Goal: Task Accomplishment & Management: Complete application form

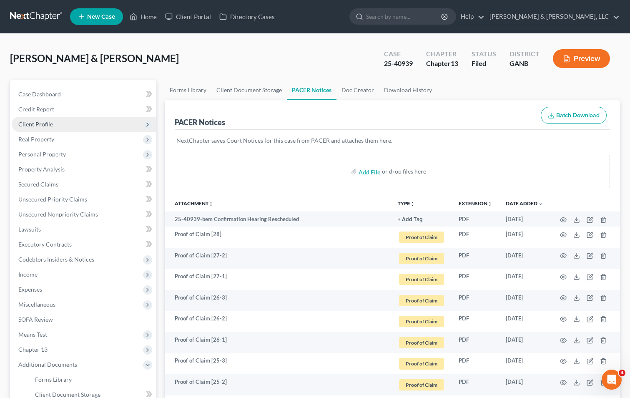
click at [37, 123] on span "Client Profile" at bounding box center [35, 123] width 35 height 7
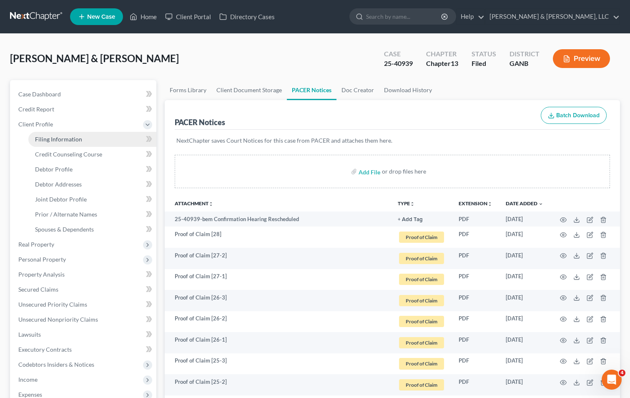
click at [74, 138] on span "Filing Information" at bounding box center [58, 138] width 47 height 7
select select "1"
select select "3"
select select "19"
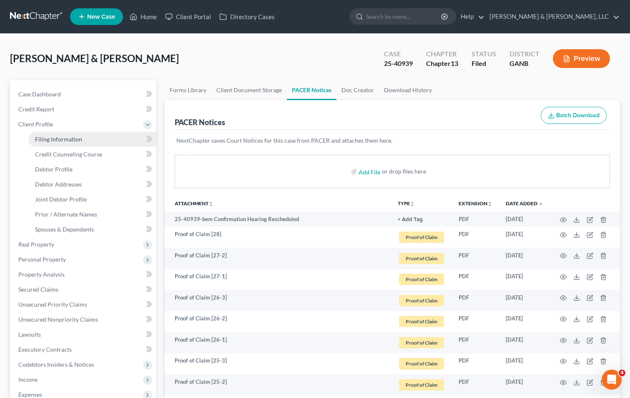
select select "1"
select select "10"
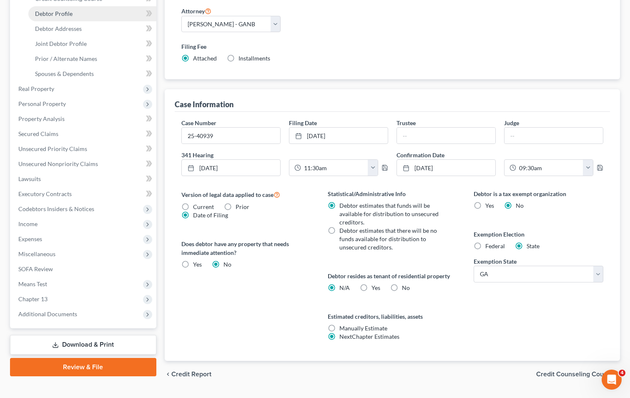
scroll to position [135, 0]
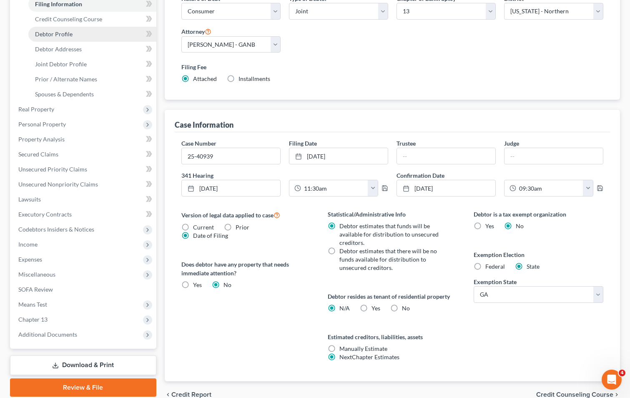
click at [82, 31] on link "Debtor Profile" at bounding box center [92, 34] width 128 height 15
select select "1"
select select "3"
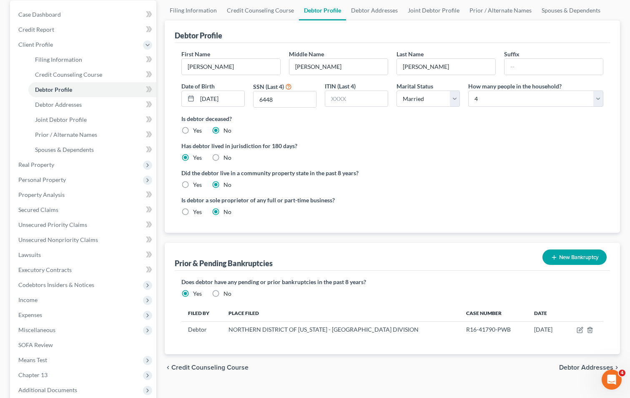
scroll to position [165, 0]
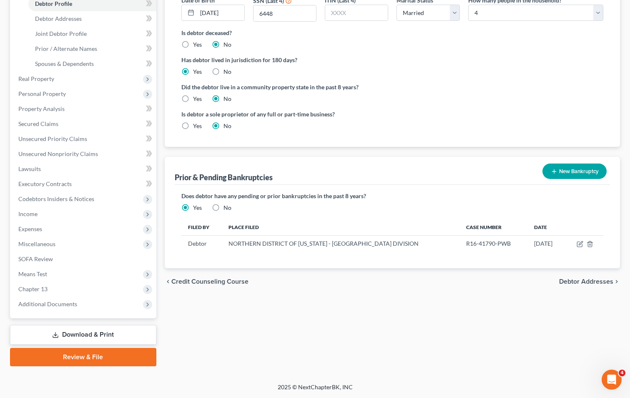
click at [564, 171] on button "New Bankruptcy" at bounding box center [574, 170] width 64 height 15
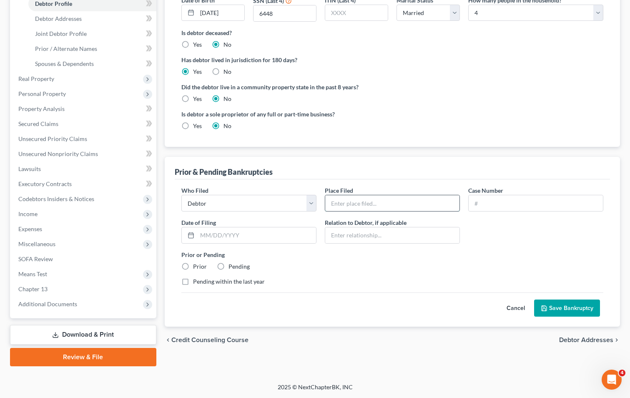
click at [346, 200] on input "text" at bounding box center [392, 203] width 134 height 16
type input "NORTHERN DISTRICT OF [US_STATE] - [GEOGRAPHIC_DATA] DIVISION"
type input "R16-41790-PWB"
type input "[DATE]"
click at [193, 265] on label "Prior" at bounding box center [200, 266] width 14 height 8
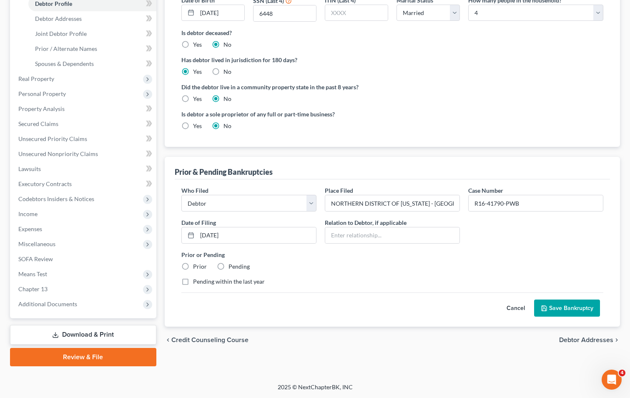
click at [196, 265] on input "Prior" at bounding box center [198, 264] width 5 height 5
radio input "true"
click at [572, 304] on button "Save Bankruptcy" at bounding box center [567, 308] width 66 height 18
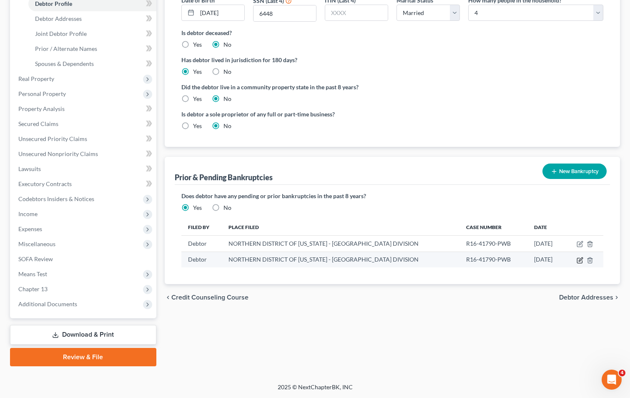
click at [581, 259] on icon "button" at bounding box center [581, 259] width 4 height 4
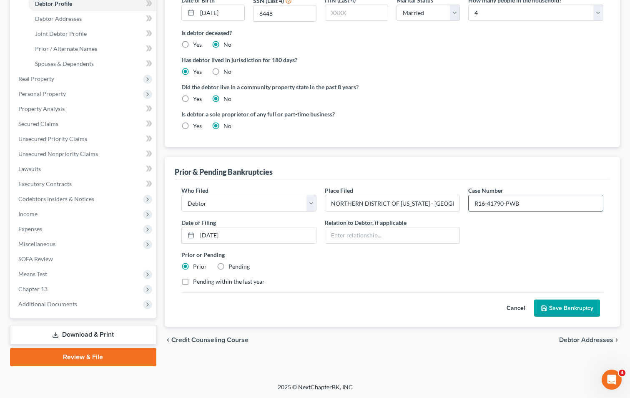
click at [530, 202] on input "R16-41790-PWB" at bounding box center [535, 203] width 134 height 16
type input "R"
type input "R20-40063"
type input "[DATE]"
click at [380, 272] on div "Who Filed * Debtor Other Place Filed * NORTHERN DISTRICT OF [US_STATE] - [GEOGR…" at bounding box center [392, 239] width 430 height 106
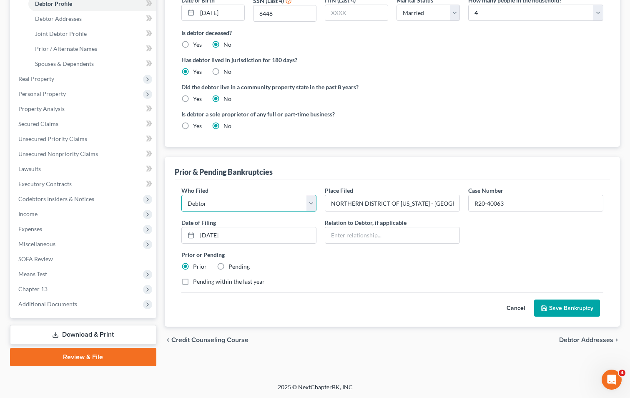
click at [307, 206] on select "Debtor Other" at bounding box center [248, 203] width 135 height 17
click at [285, 205] on select "Debtor Other" at bounding box center [248, 203] width 135 height 17
click at [570, 308] on button "Save Bankruptcy" at bounding box center [567, 308] width 66 height 18
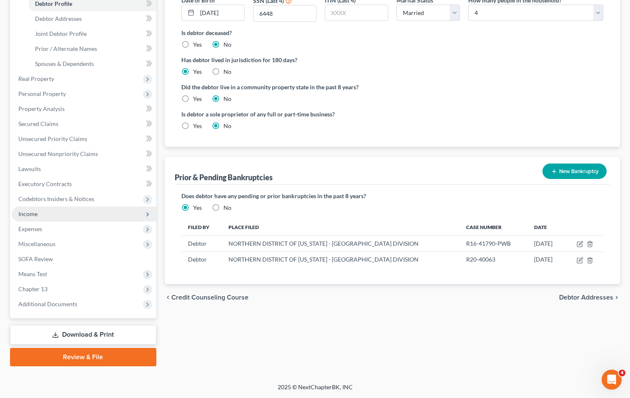
click at [31, 213] on span "Income" at bounding box center [27, 213] width 19 height 7
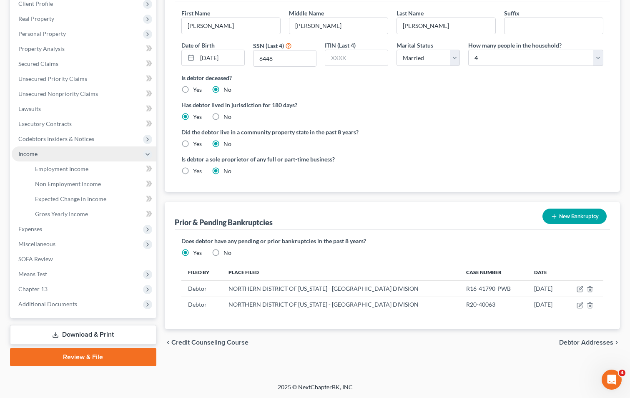
scroll to position [120, 0]
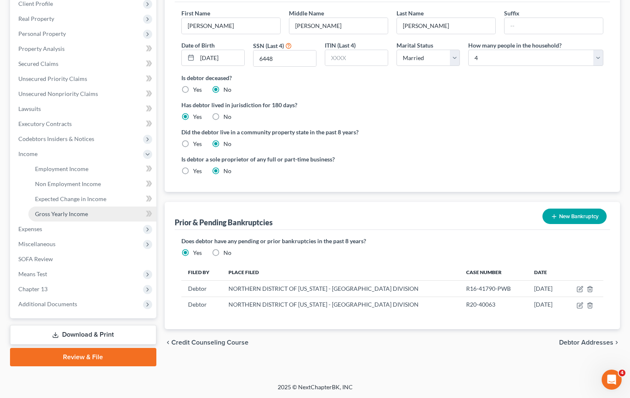
click at [58, 212] on span "Gross Yearly Income" at bounding box center [61, 213] width 53 height 7
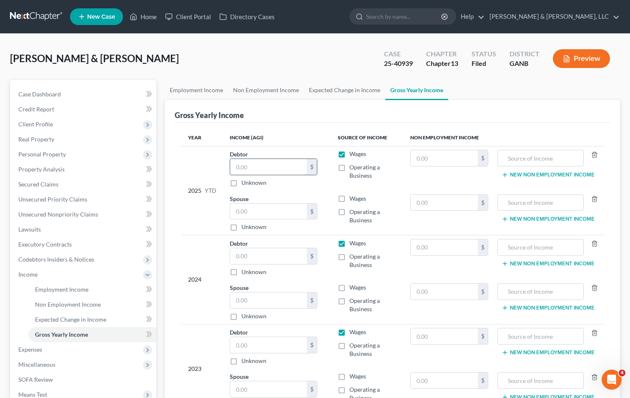
click at [263, 172] on input "text" at bounding box center [268, 167] width 77 height 16
type input "3"
click at [249, 258] on input "text" at bounding box center [268, 256] width 77 height 16
type input "34,457"
click at [265, 340] on input "text" at bounding box center [268, 345] width 77 height 16
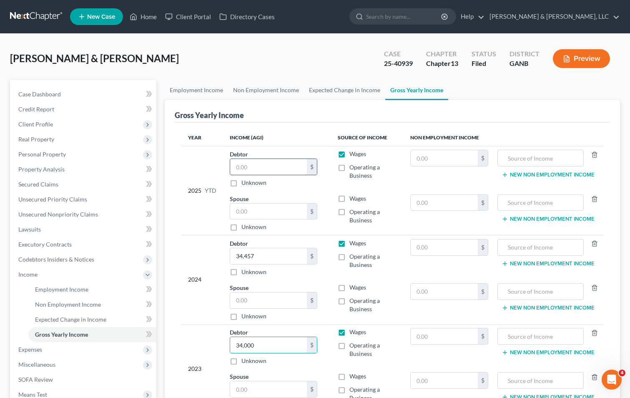
type input "34,000"
click at [250, 172] on input "text" at bounding box center [268, 167] width 77 height 16
click at [427, 291] on input "text" at bounding box center [444, 291] width 67 height 16
type input "11,000"
click at [512, 290] on input "text" at bounding box center [540, 291] width 77 height 16
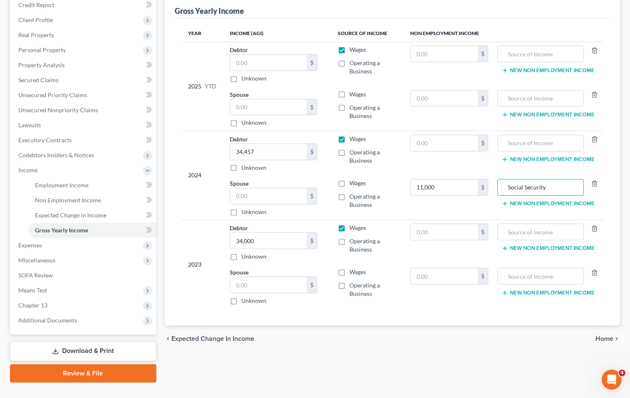
scroll to position [120, 0]
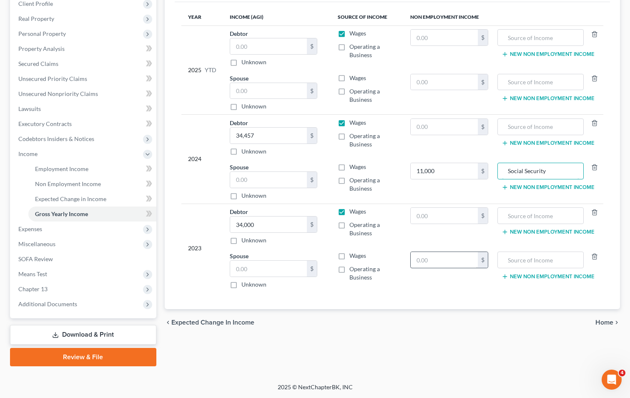
type input "Social Security"
click at [455, 266] on input "text" at bounding box center [444, 260] width 67 height 16
type input "11,000"
click at [521, 260] on input "text" at bounding box center [540, 260] width 77 height 16
type input "A"
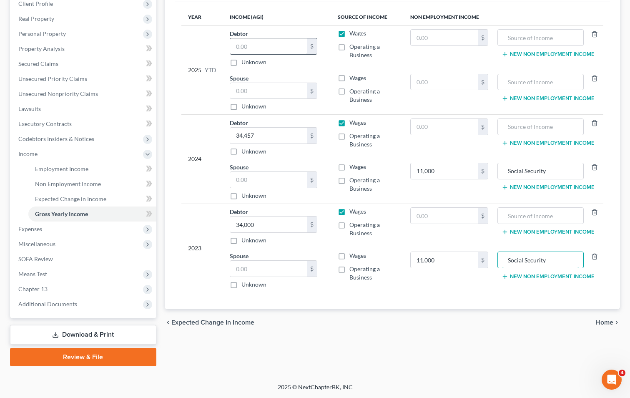
type input "Social Security"
click at [274, 45] on input "text" at bounding box center [268, 46] width 77 height 16
click at [60, 180] on span "Non Employment Income" at bounding box center [68, 183] width 66 height 7
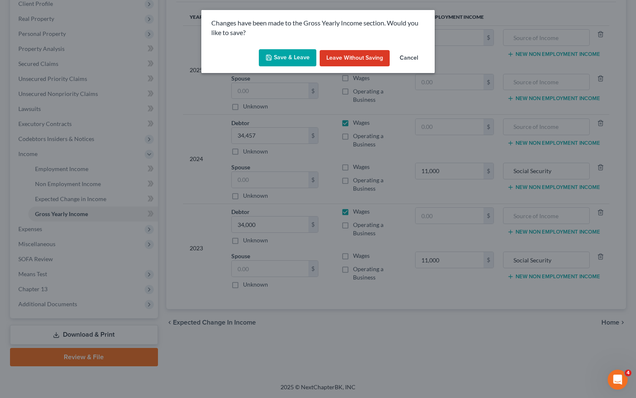
click at [277, 55] on button "Save & Leave" at bounding box center [288, 58] width 58 height 18
type input "11,000.00"
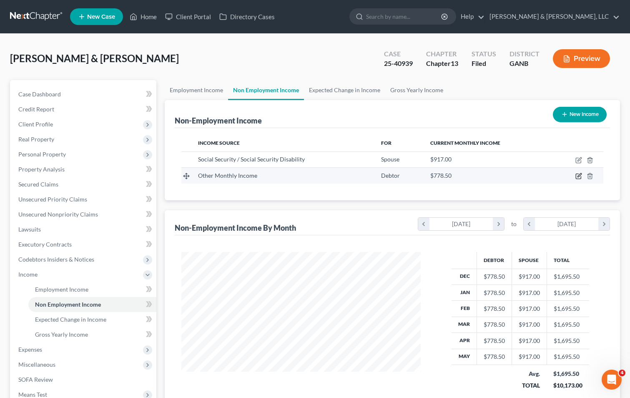
click at [580, 176] on icon "button" at bounding box center [578, 176] width 7 height 7
select select "13"
select select "0"
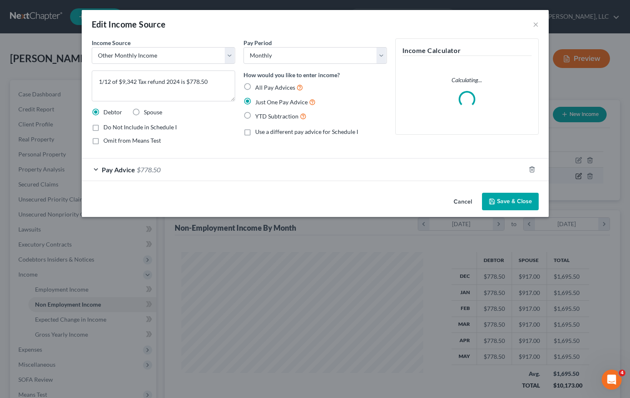
scroll to position [150, 259]
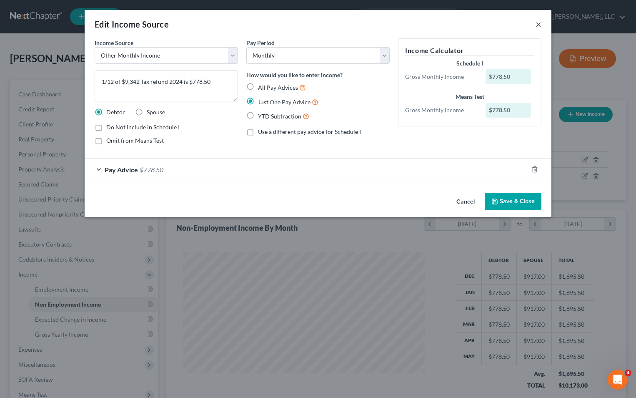
click at [538, 25] on button "×" at bounding box center [539, 24] width 6 height 10
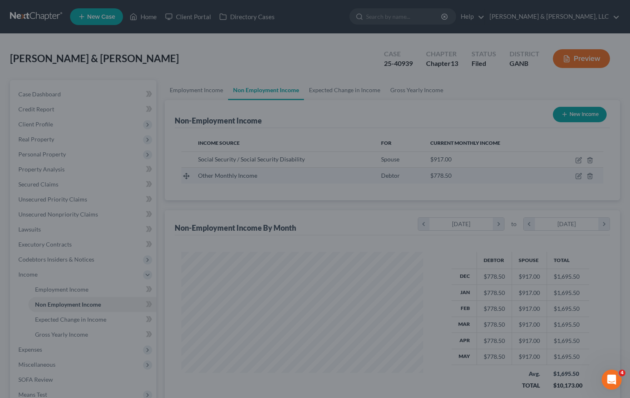
scroll to position [416639, 416532]
